Goal: Transaction & Acquisition: Purchase product/service

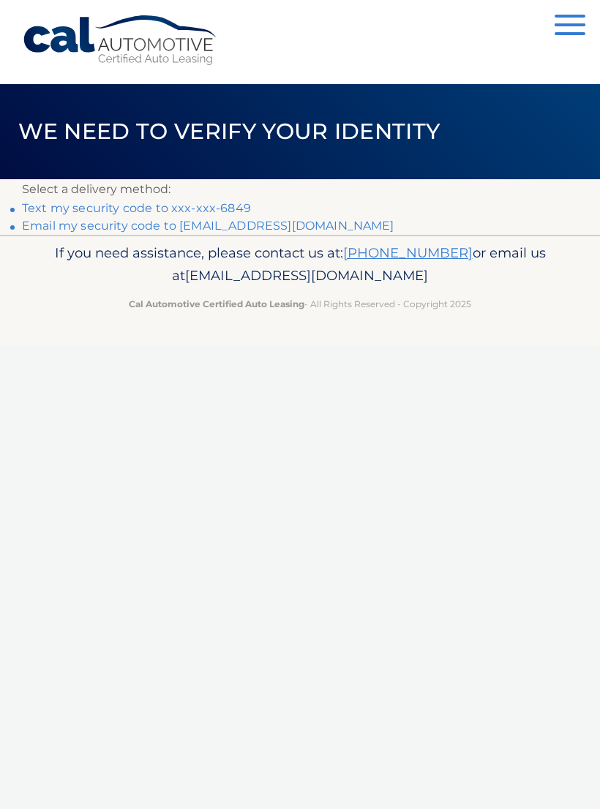
click at [164, 209] on link "Text my security code to xxx-xxx-6849" at bounding box center [136, 208] width 229 height 14
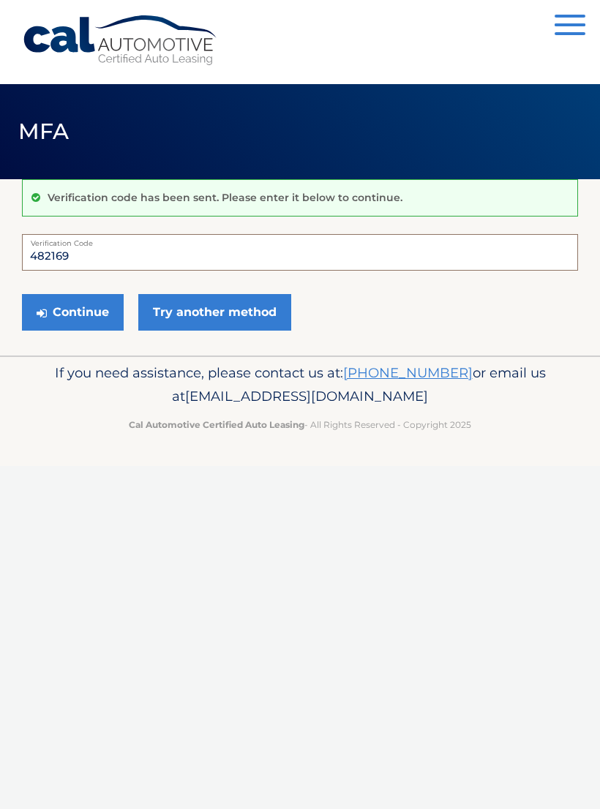
type input "482169"
click at [74, 314] on button "Continue" at bounding box center [73, 312] width 102 height 37
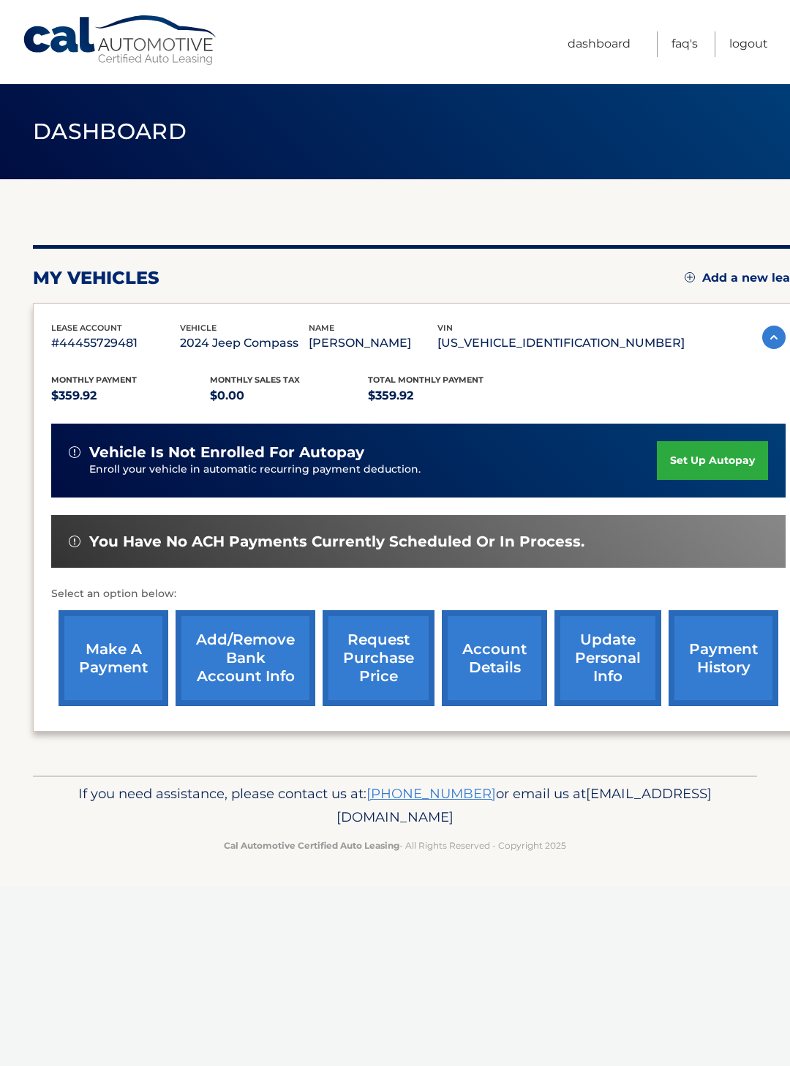
click at [120, 656] on link "make a payment" at bounding box center [114, 658] width 110 height 96
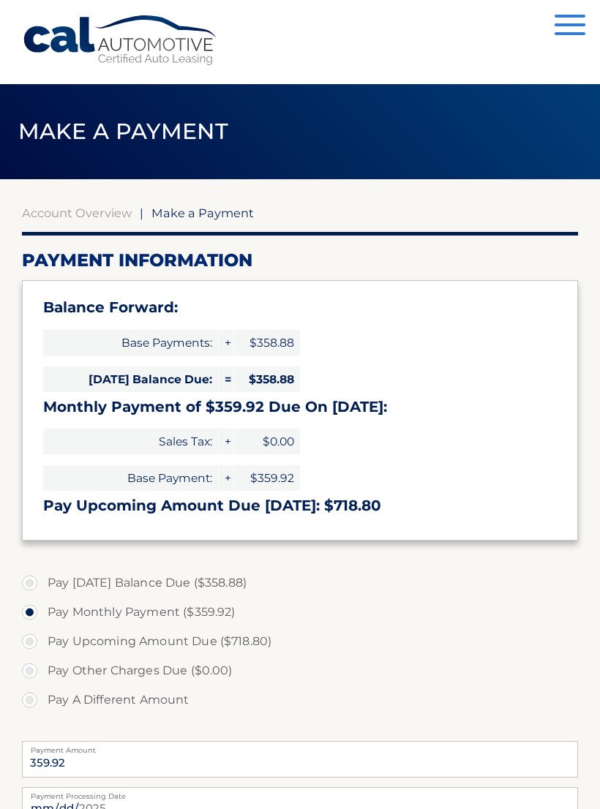
select select "NzFmZjgxMGMtMmZkMy00YTg2LWJlNmQtYjg1ZWQ4YjI2OTNi"
click at [35, 700] on label "Pay A Different Amount" at bounding box center [300, 700] width 556 height 29
click at [35, 700] on input "Pay A Different Amount" at bounding box center [35, 697] width 15 height 23
radio input "true"
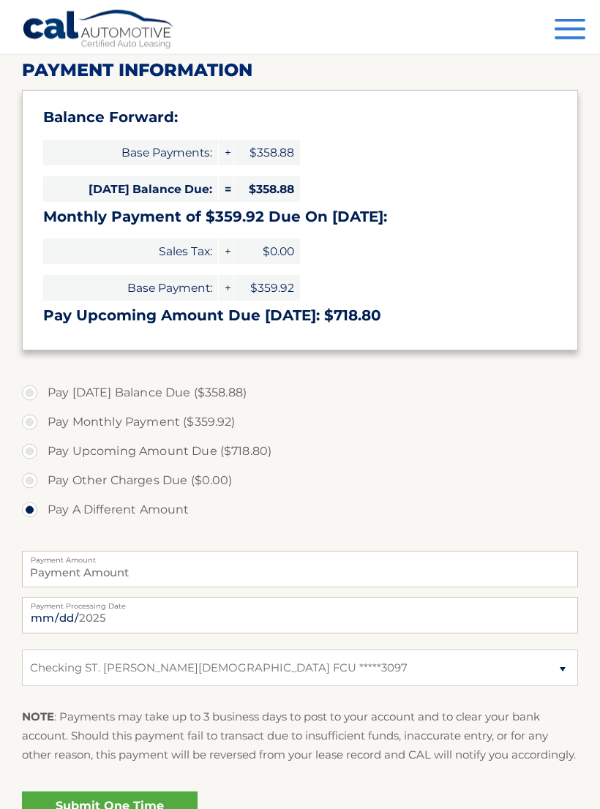
scroll to position [200, 0]
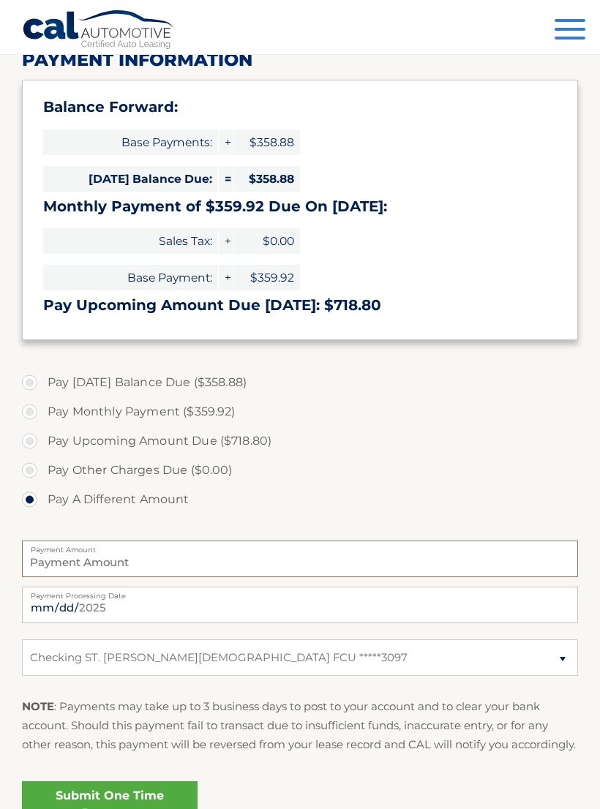
click at [74, 568] on input "Payment Amount" at bounding box center [300, 559] width 556 height 37
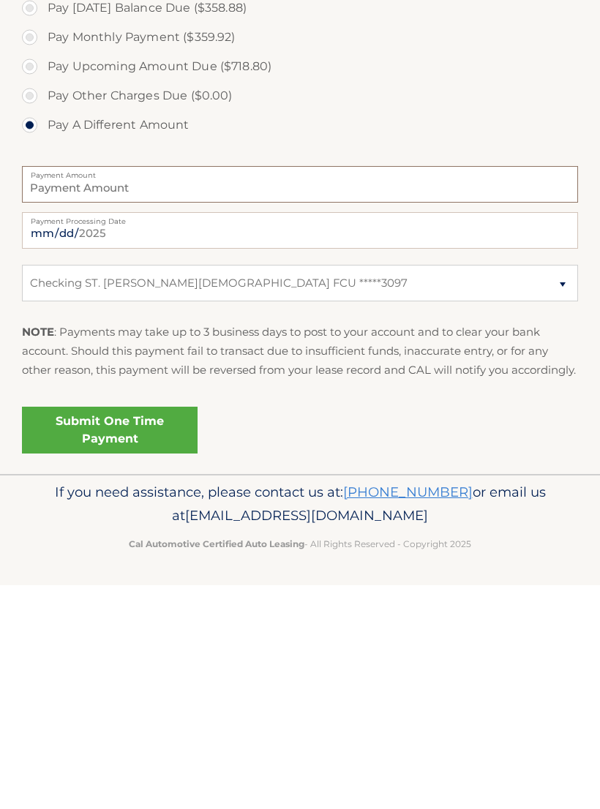
scroll to position [367, 0]
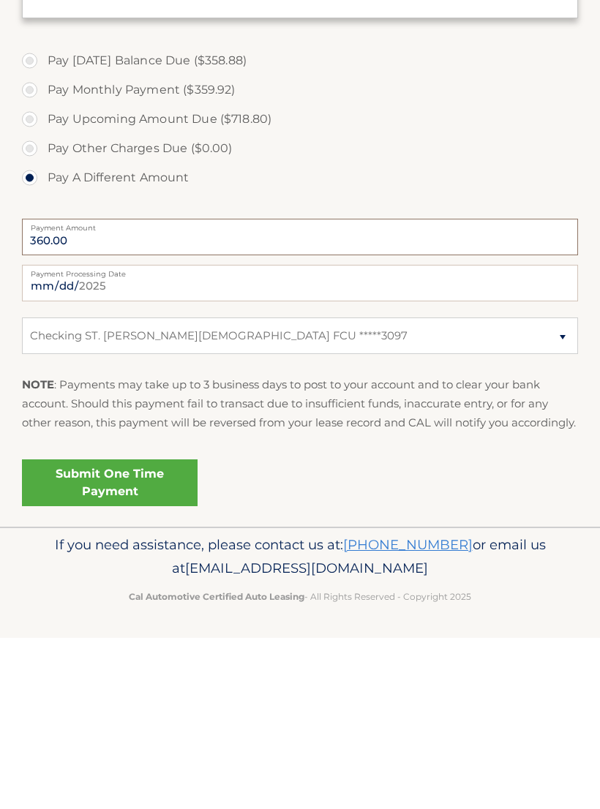
type input "360.00"
click at [176, 631] on link "Submit One Time Payment" at bounding box center [110, 654] width 176 height 47
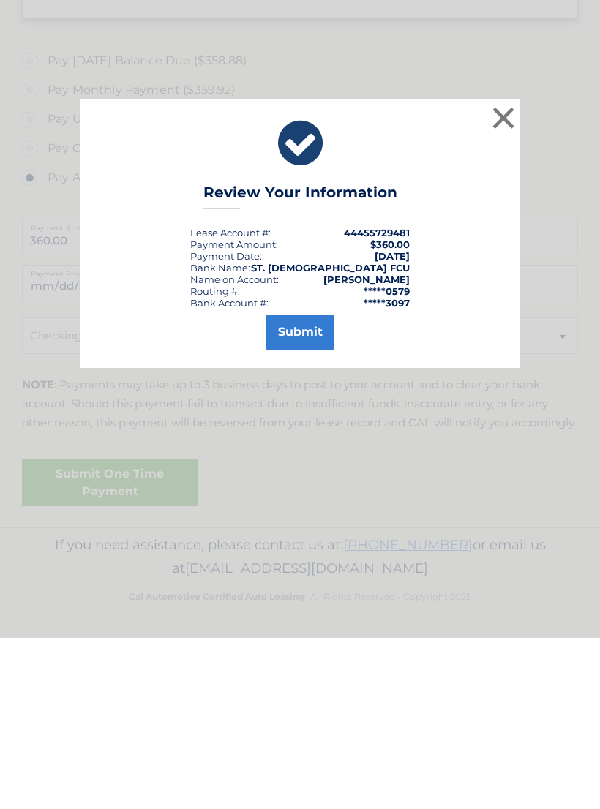
scroll to position [344, 0]
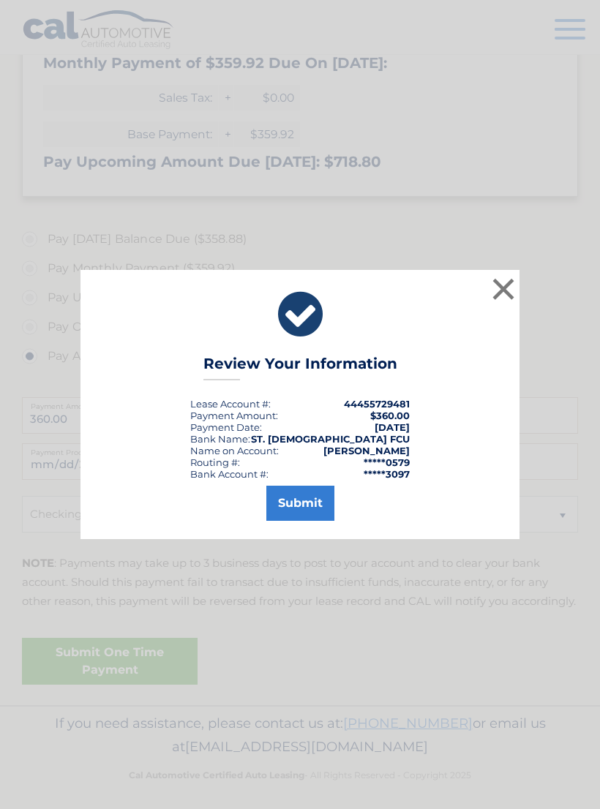
click at [298, 505] on button "Submit" at bounding box center [300, 503] width 68 height 35
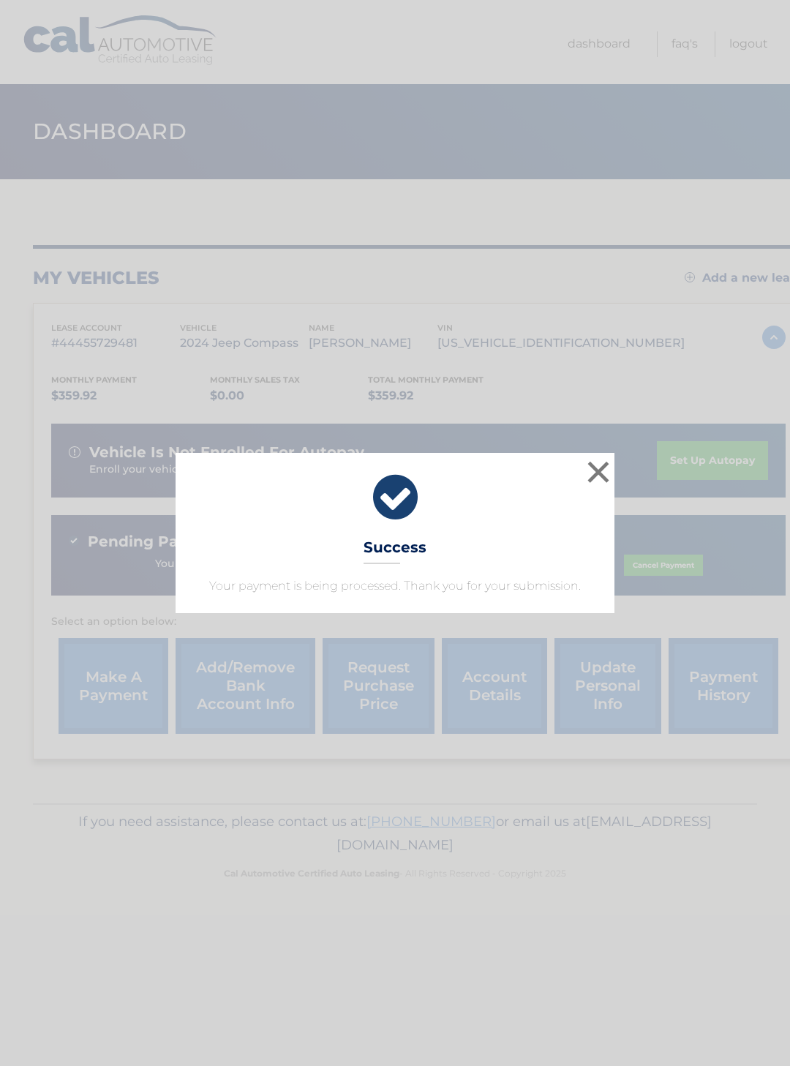
click at [596, 483] on button "×" at bounding box center [598, 471] width 29 height 29
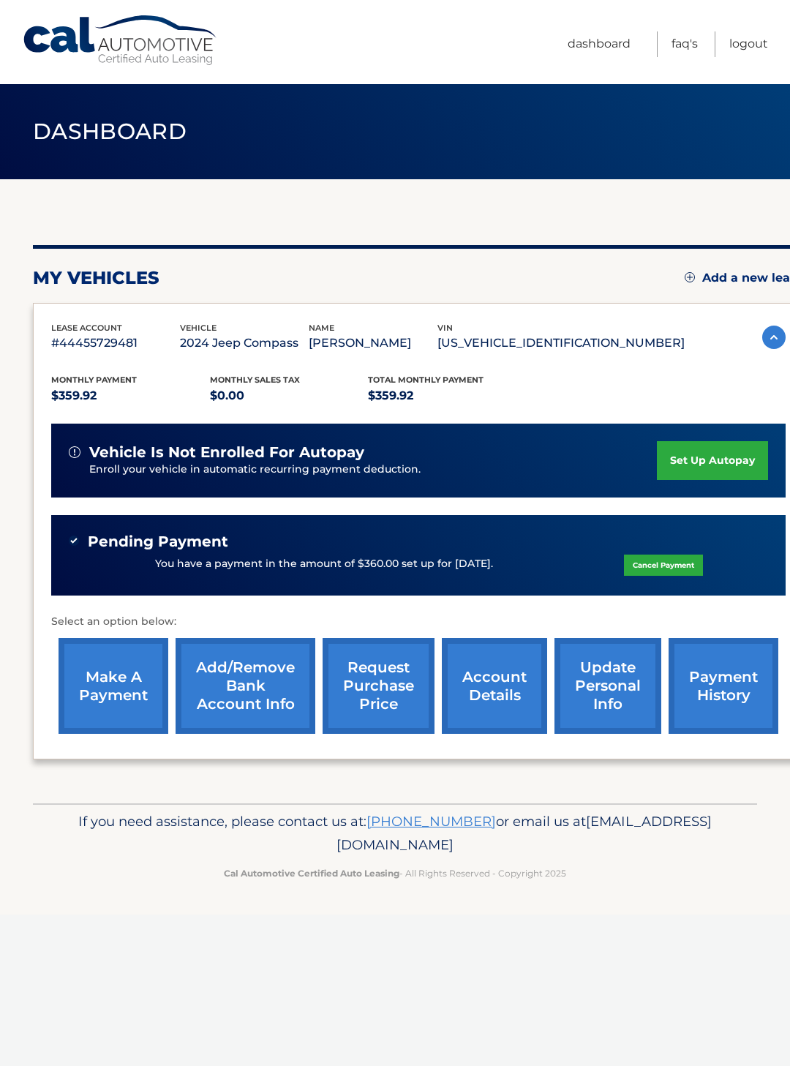
click at [780, 16] on div "Cal Automotive Menu Dashboard FAQ's Logout" at bounding box center [395, 42] width 790 height 84
click at [737, 43] on link "Logout" at bounding box center [749, 44] width 39 height 26
